Goal: Task Accomplishment & Management: Manage account settings

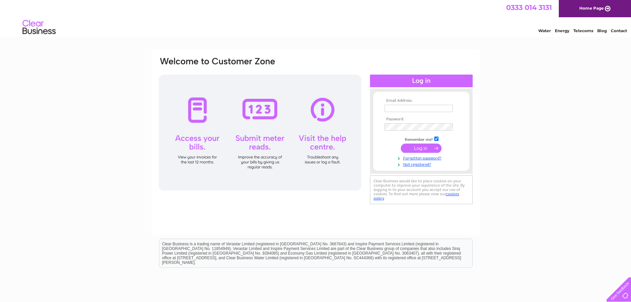
type input "jameshorneltd@aol.com"
click at [424, 146] on input "submit" at bounding box center [421, 147] width 41 height 9
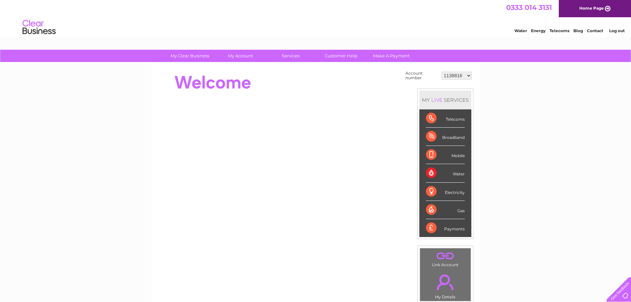
click at [467, 74] on select "1138816 30274792" at bounding box center [456, 76] width 30 height 8
select select "30274792"
click at [441, 72] on select "1138816 30274792" at bounding box center [456, 76] width 30 height 8
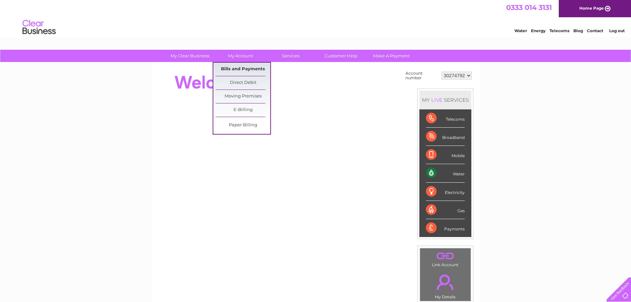
click at [242, 67] on link "Bills and Payments" at bounding box center [243, 69] width 55 height 13
click at [241, 68] on link "Bills and Payments" at bounding box center [243, 69] width 55 height 13
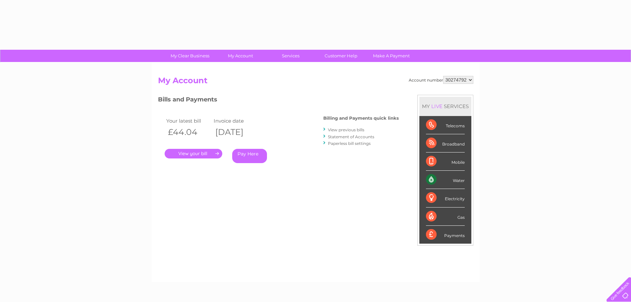
click at [208, 153] on link "." at bounding box center [194, 154] width 58 height 10
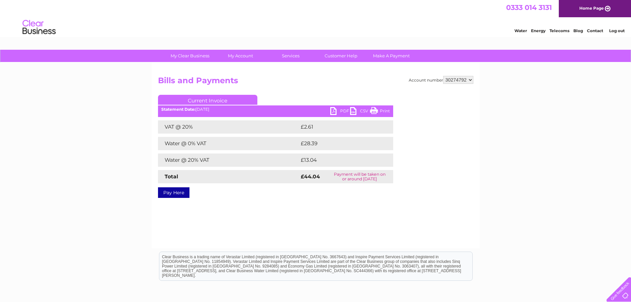
click at [332, 111] on link "PDF" at bounding box center [340, 112] width 20 height 10
